Goal: Find specific page/section

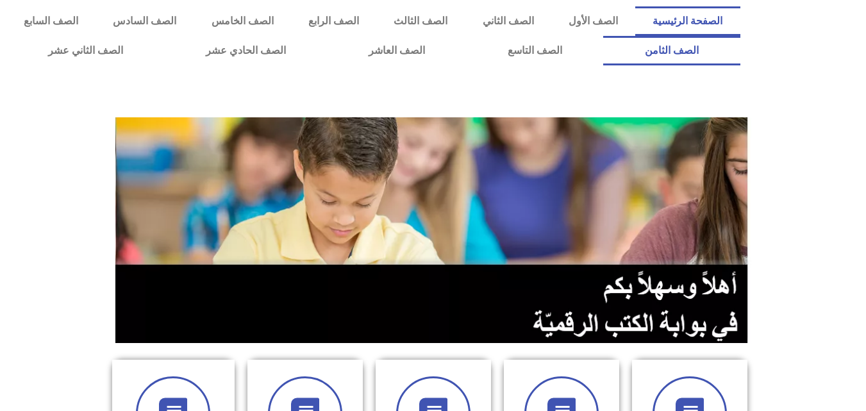
click at [603, 36] on link "الصف الثامن" at bounding box center [671, 50] width 136 height 29
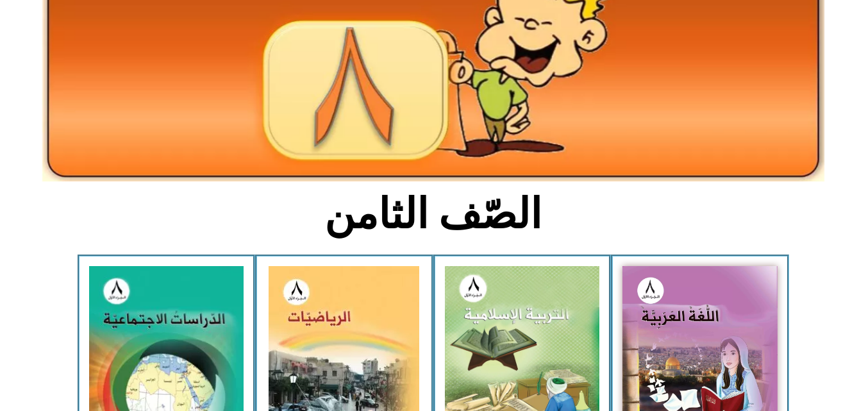
scroll to position [183, 0]
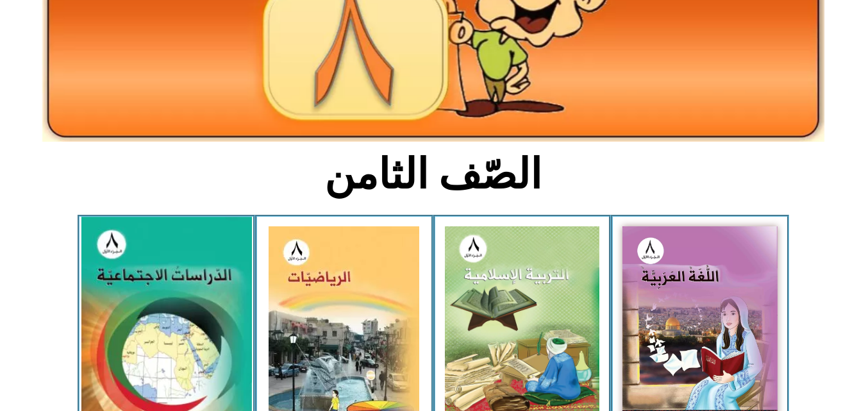
click at [141, 293] on img at bounding box center [166, 322] width 170 height 210
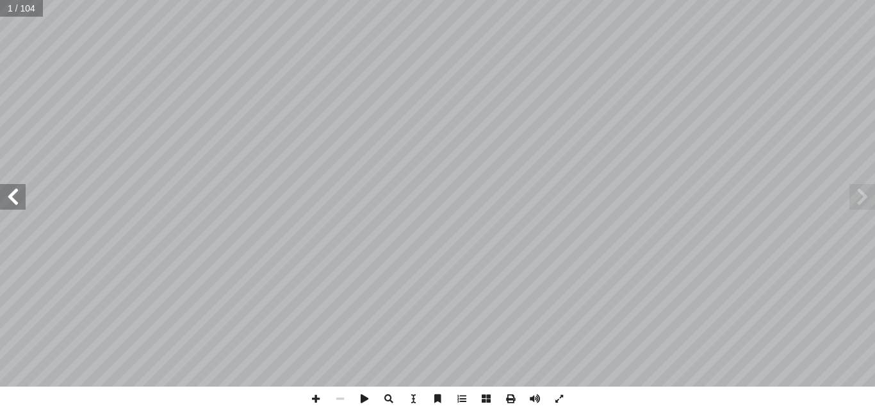
click at [15, 194] on span at bounding box center [13, 197] width 26 height 26
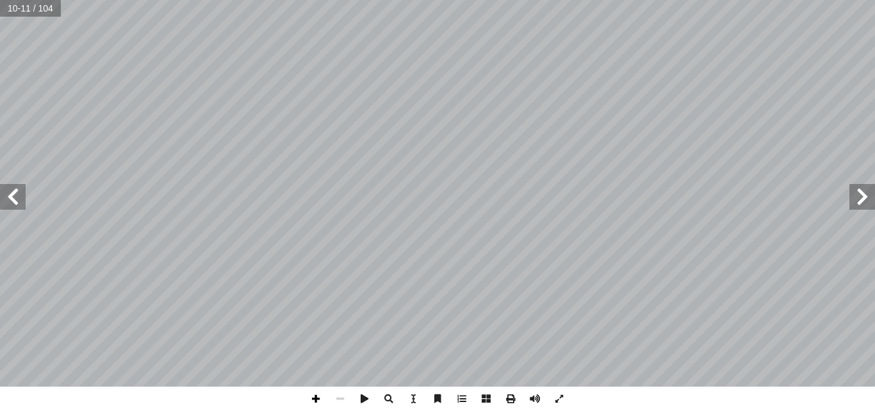
click at [317, 400] on span at bounding box center [316, 398] width 24 height 24
click at [338, 399] on span at bounding box center [340, 398] width 24 height 24
click at [312, 400] on span at bounding box center [316, 398] width 24 height 24
